Goal: Information Seeking & Learning: Check status

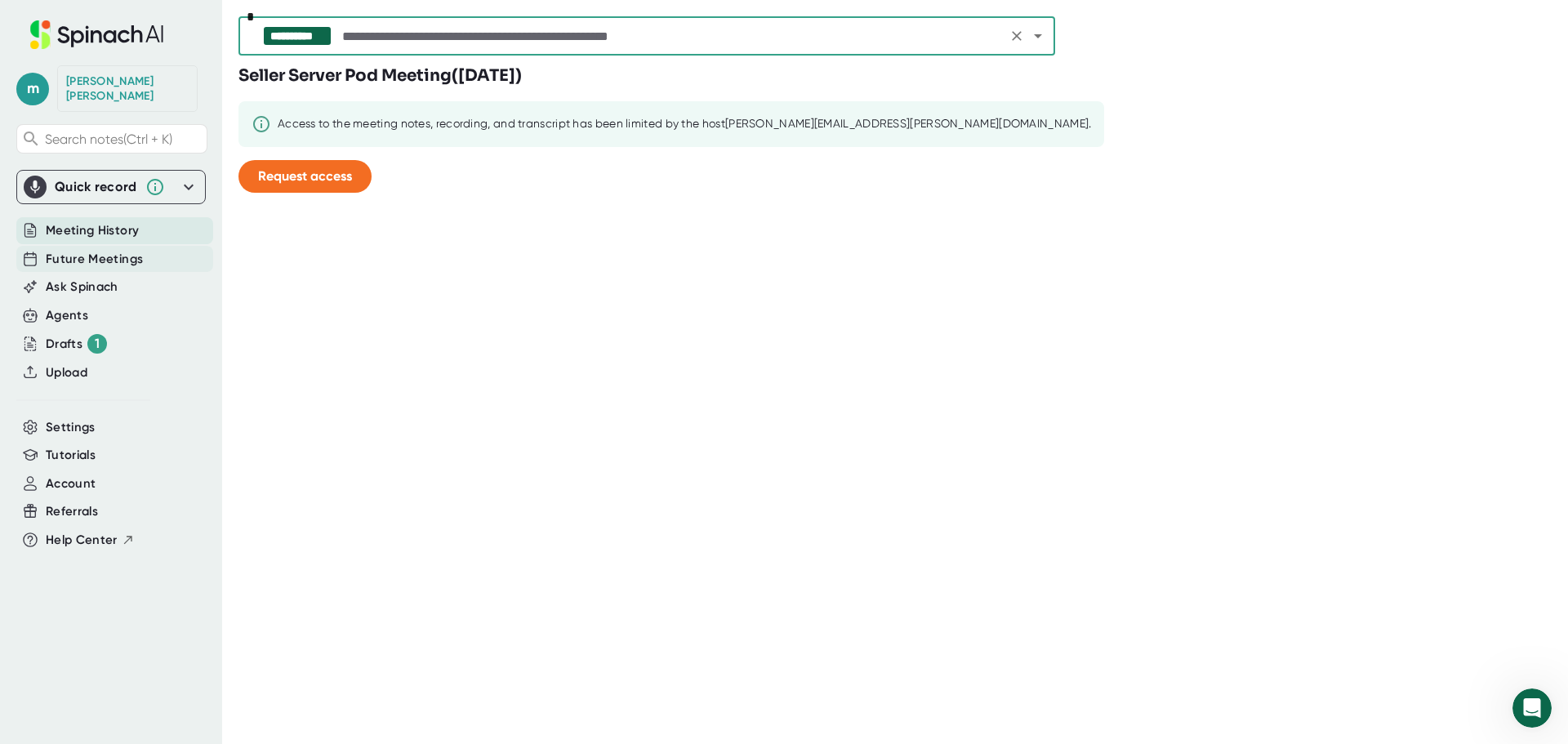
click at [148, 254] on div "Future Meetings" at bounding box center [115, 259] width 197 height 27
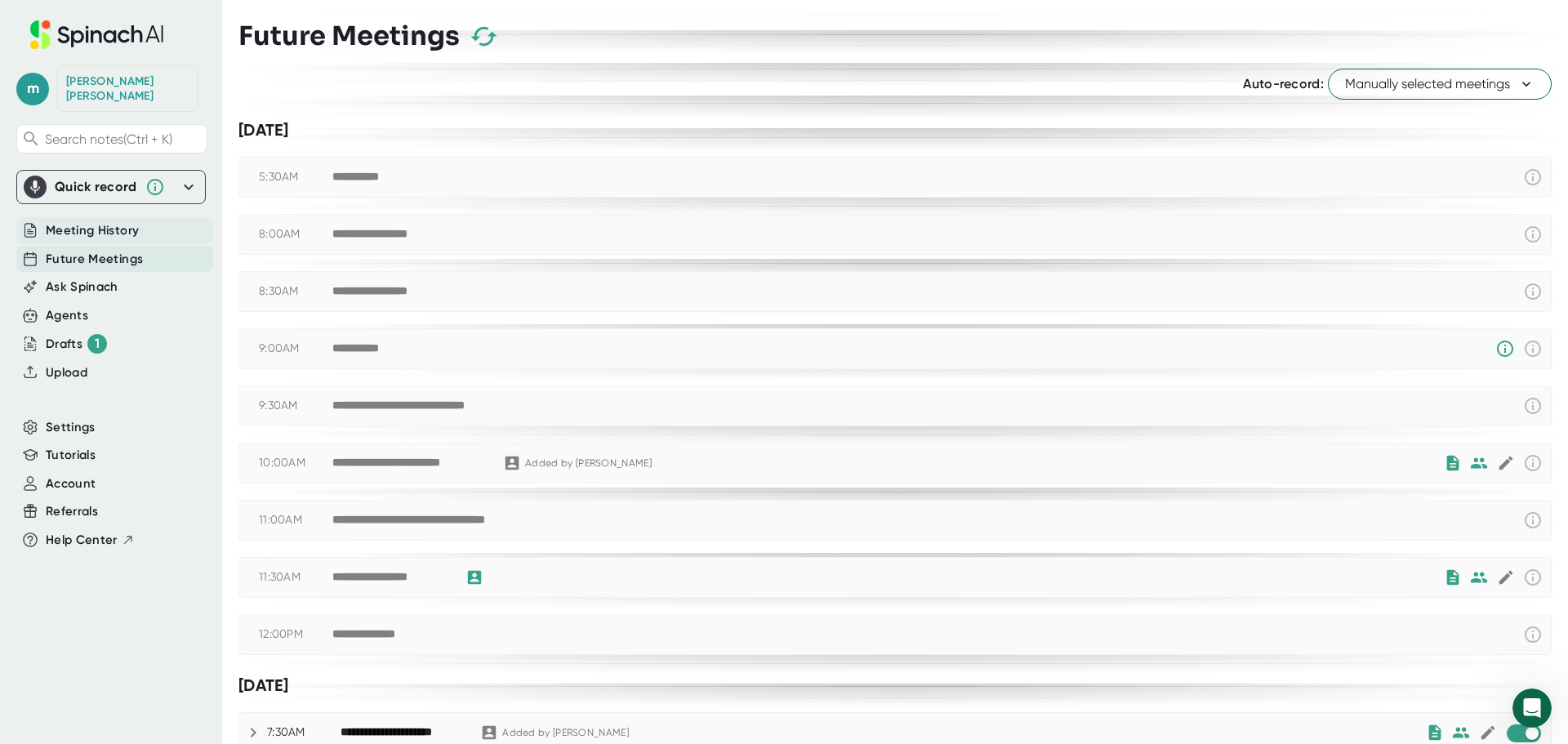
click at [88, 221] on span "Meeting History" at bounding box center [93, 230] width 94 height 19
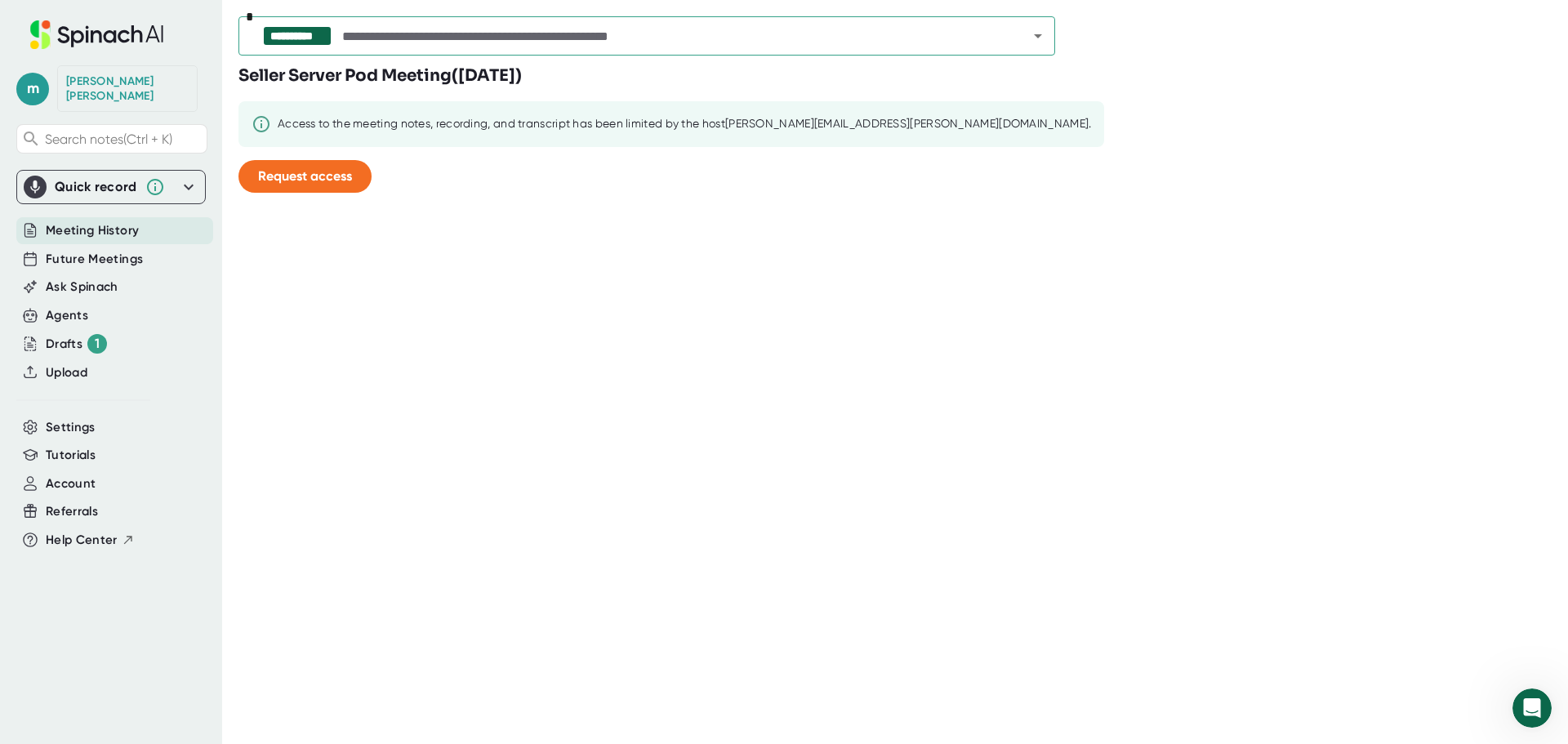
click at [1049, 36] on button "Open" at bounding box center [1037, 35] width 22 height 22
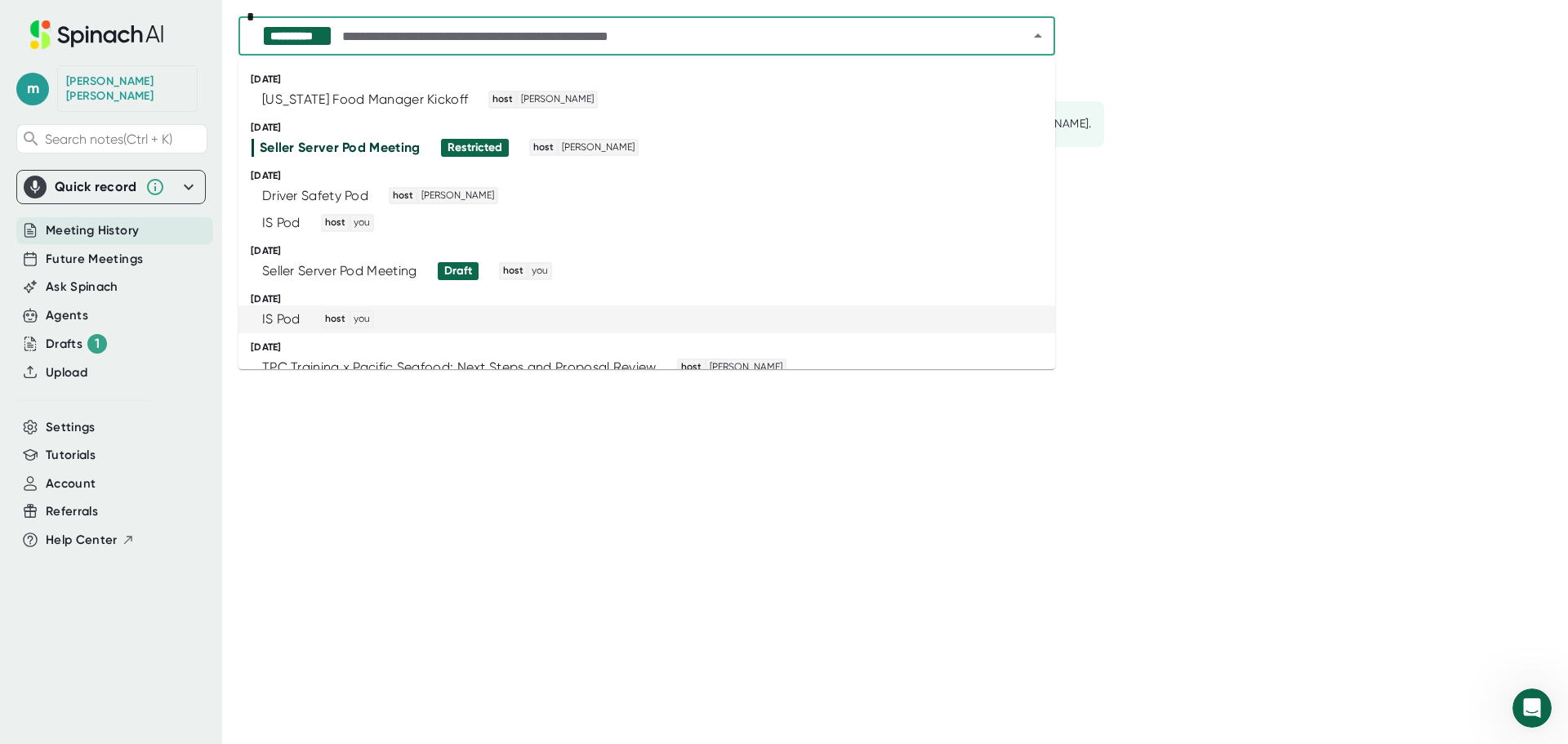
click at [425, 330] on li "IS Pod host you" at bounding box center [647, 319] width 817 height 27
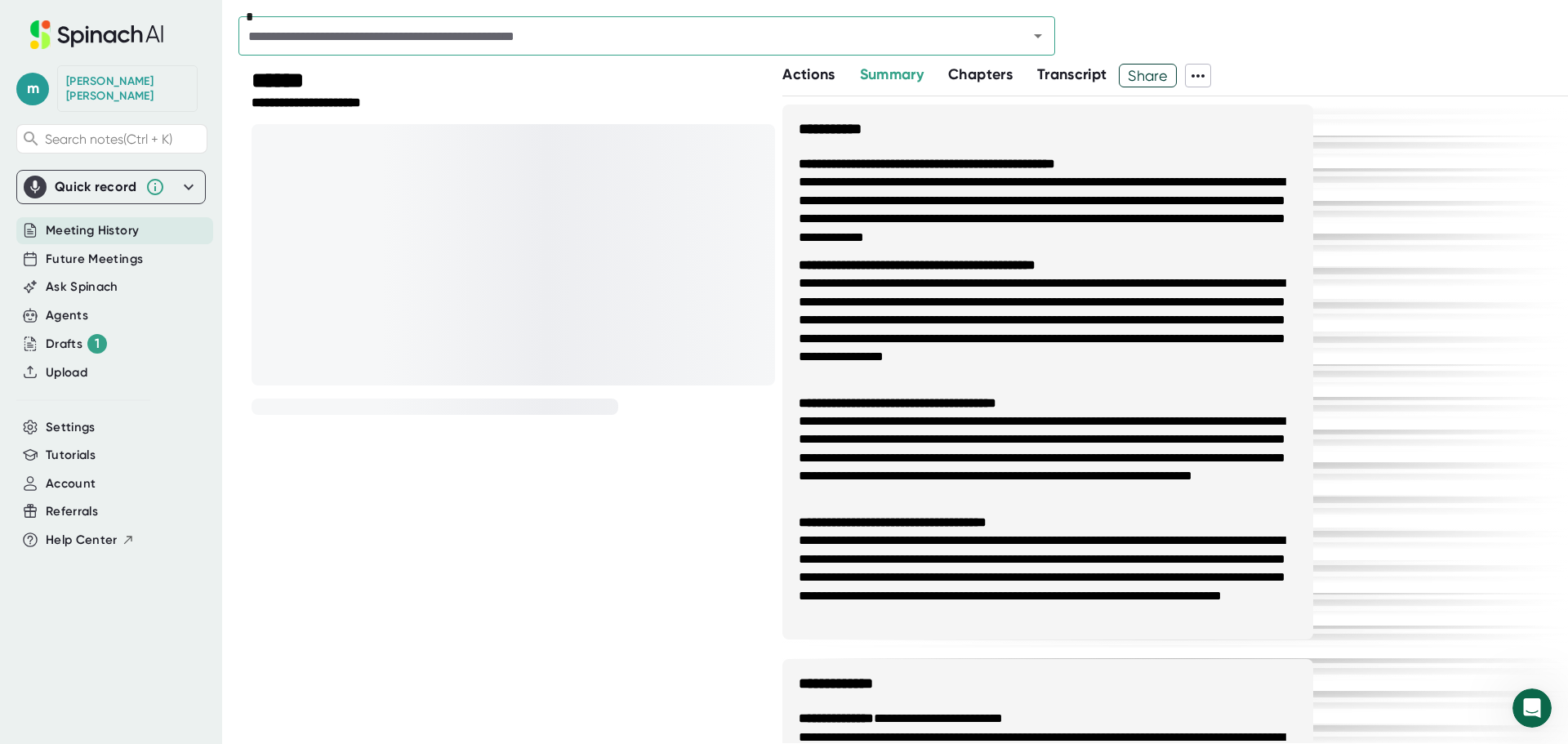
click at [1194, 279] on li "**********" at bounding box center [1047, 330] width 498 height 109
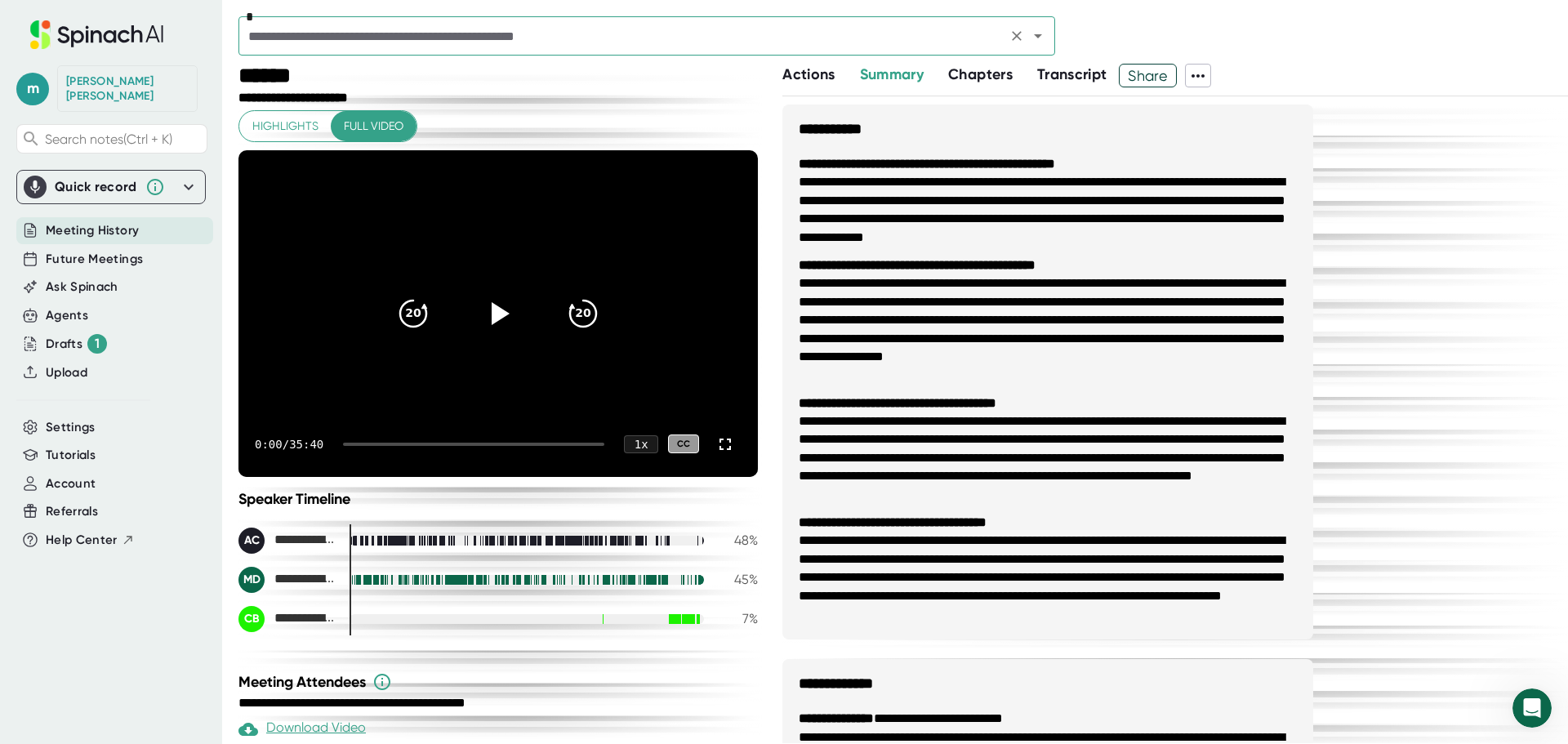
click at [577, 18] on div "*" at bounding box center [647, 36] width 817 height 39
click at [581, 31] on input "text" at bounding box center [623, 35] width 758 height 22
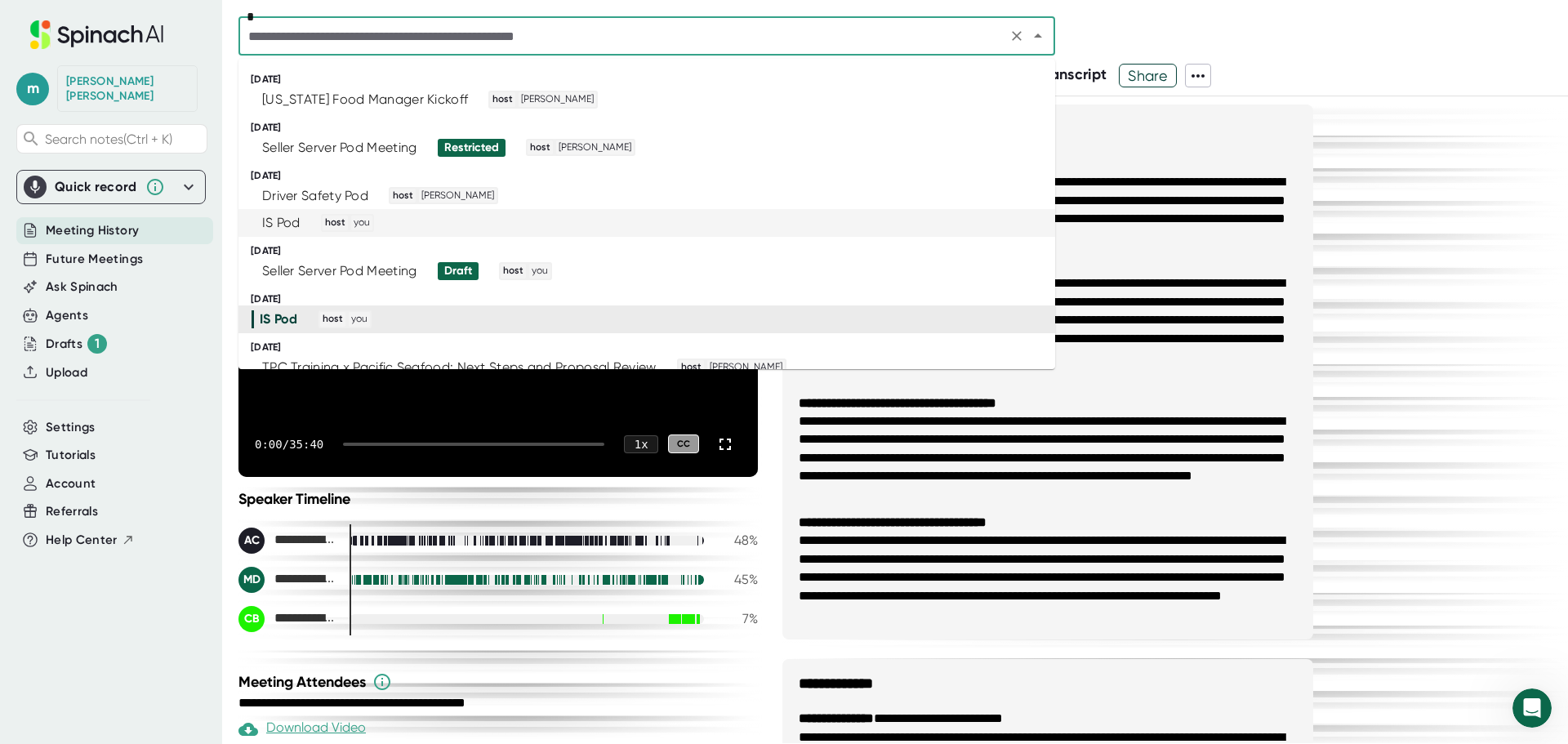
click at [462, 227] on div "IS Pod host you" at bounding box center [639, 223] width 777 height 18
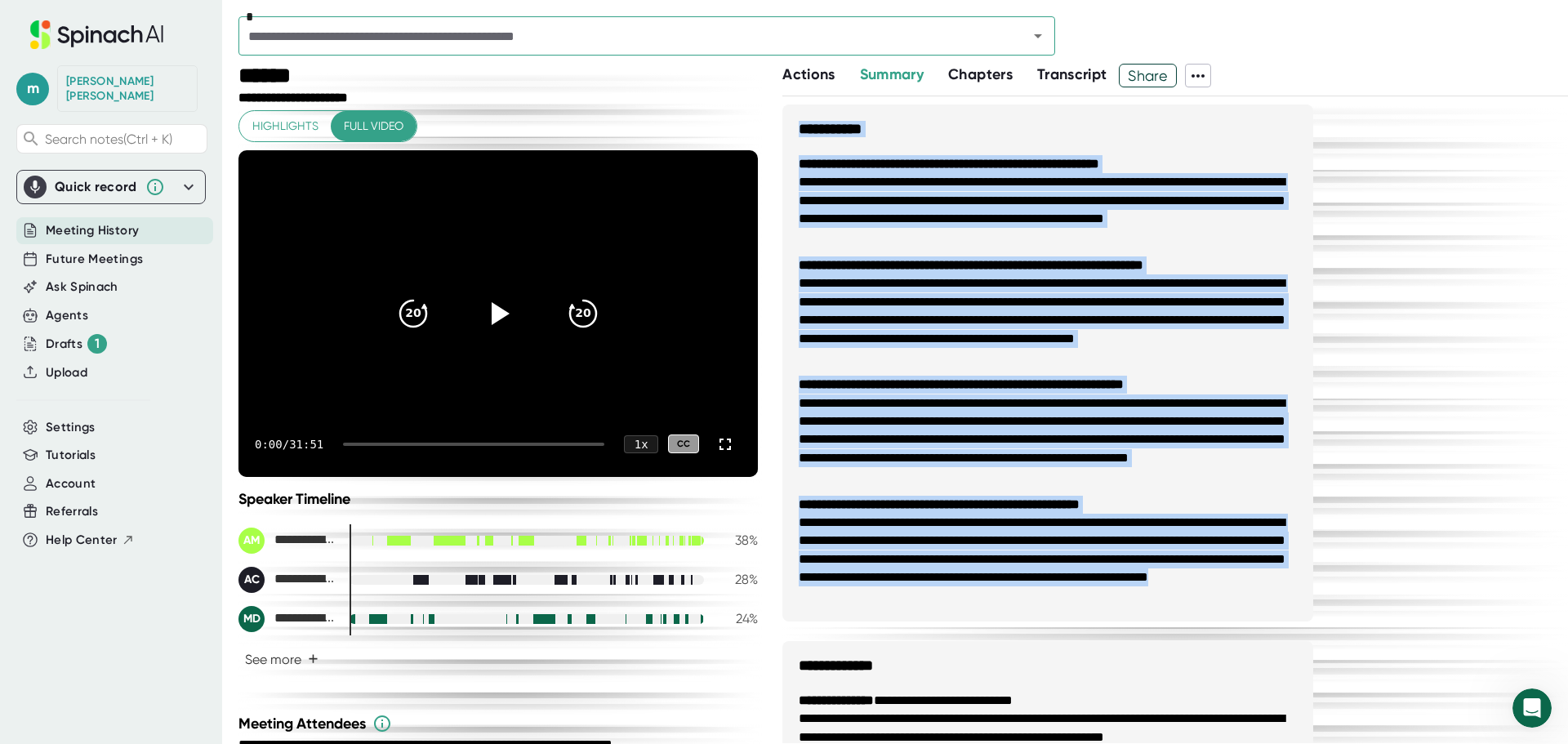
drag, startPoint x: 800, startPoint y: 130, endPoint x: 1284, endPoint y: 590, distance: 667.7
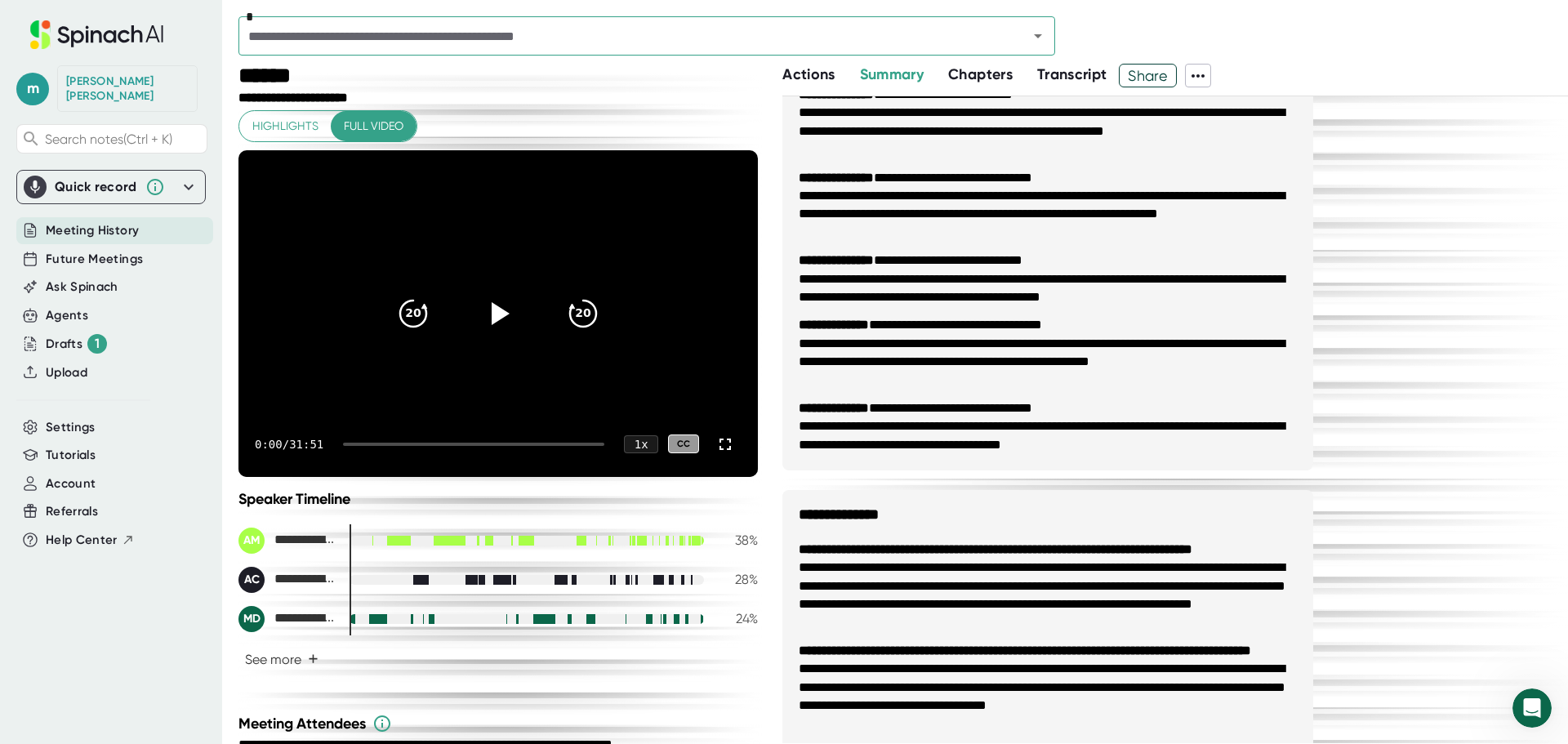
scroll to position [571, 0]
